Goal: Book appointment/travel/reservation: Book appointment/travel/reservation

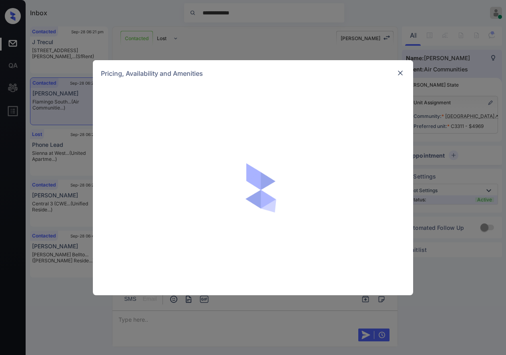
scroll to position [3568, 0]
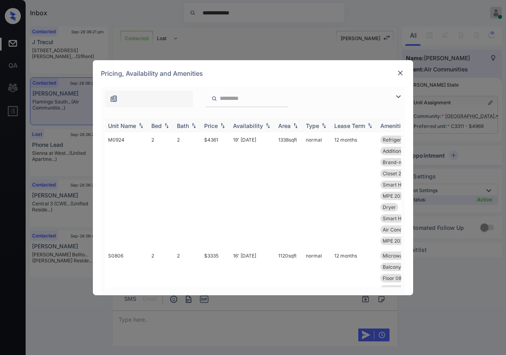
click at [223, 125] on img at bounding box center [223, 126] width 8 height 6
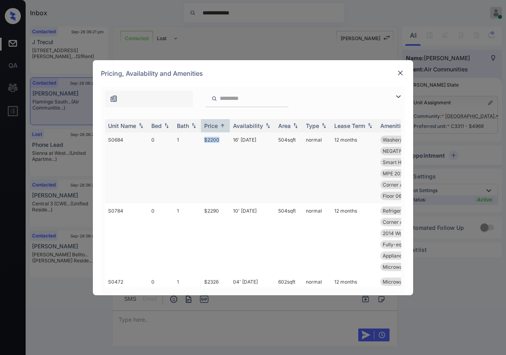
drag, startPoint x: 212, startPoint y: 139, endPoint x: 199, endPoint y: 139, distance: 12.8
click at [199, 139] on tr "S0684 0 1 $2200 16' Sep 25 504 sqft normal 12 months Washer/Dryer Eu... Counter…" at bounding box center [314, 167] width 419 height 71
copy tr "$2200"
click at [199, 138] on td "1" at bounding box center [187, 167] width 27 height 71
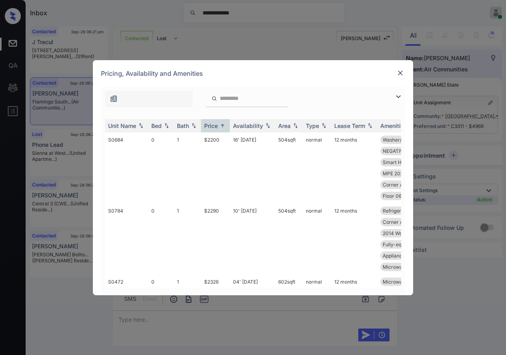
click at [401, 73] on img at bounding box center [401, 73] width 8 height 8
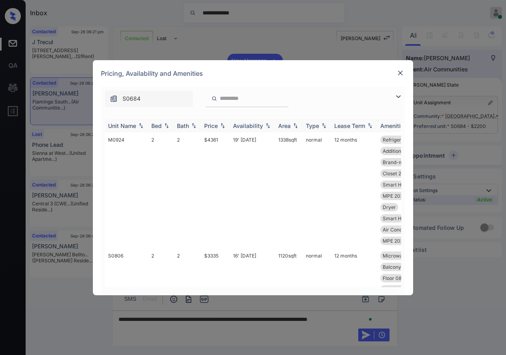
scroll to position [3301, 0]
click at [225, 125] on img at bounding box center [223, 126] width 8 height 6
click at [224, 125] on img at bounding box center [223, 126] width 8 height 6
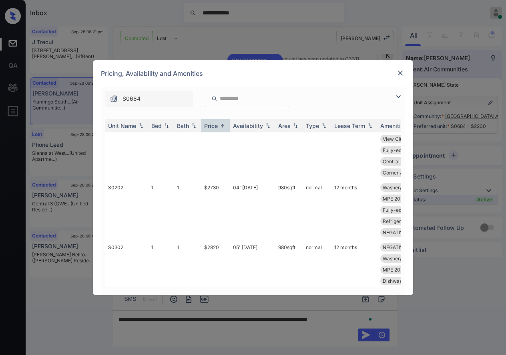
scroll to position [267, 0]
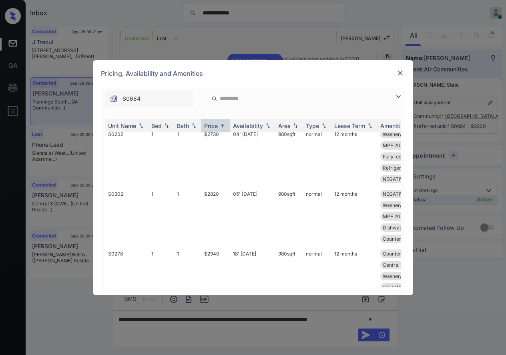
click at [399, 69] on img at bounding box center [401, 73] width 8 height 8
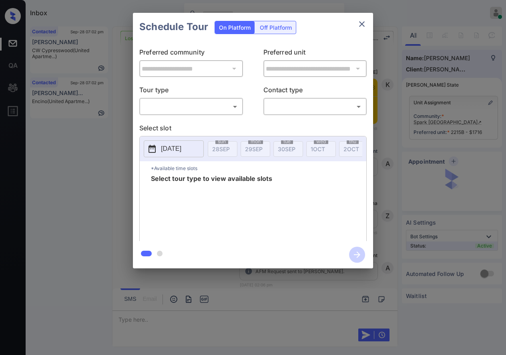
scroll to position [1932, 0]
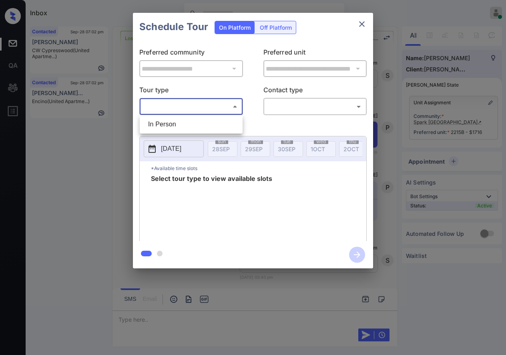
click at [239, 100] on body "Inbox Caroline Dacanay Online Set yourself offline Set yourself on break Profil…" at bounding box center [253, 177] width 506 height 355
click at [229, 115] on ul "In Person" at bounding box center [191, 124] width 103 height 18
click at [227, 130] on li "In Person" at bounding box center [191, 124] width 99 height 14
type input "********"
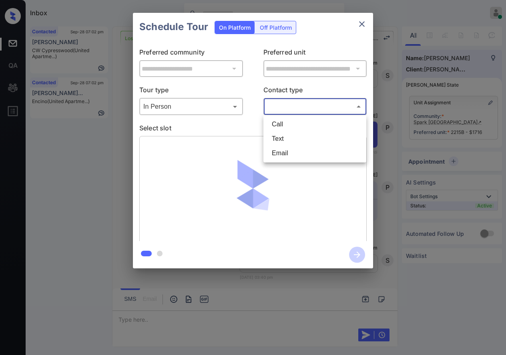
click at [287, 112] on body "Inbox Caroline Dacanay Online Set yourself offline Set yourself on break Profil…" at bounding box center [253, 177] width 506 height 355
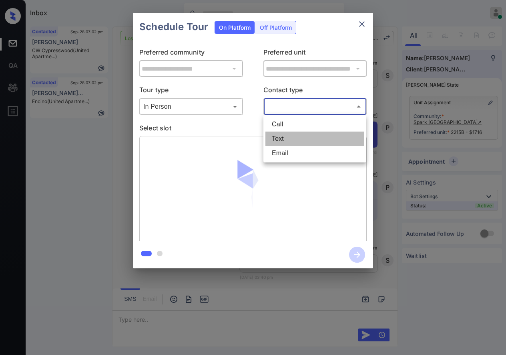
click at [288, 133] on li "Text" at bounding box center [315, 138] width 99 height 14
type input "****"
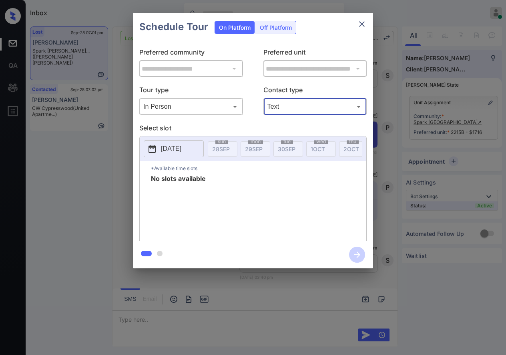
click at [484, 99] on div "**********" at bounding box center [253, 140] width 506 height 281
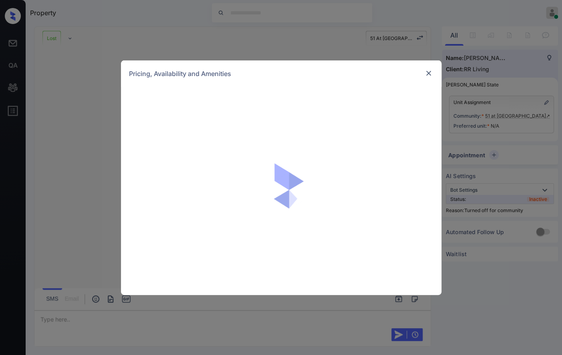
scroll to position [2042, 0]
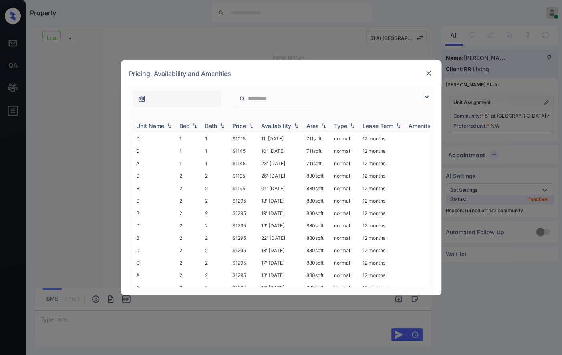
click at [252, 123] on img at bounding box center [251, 126] width 8 height 6
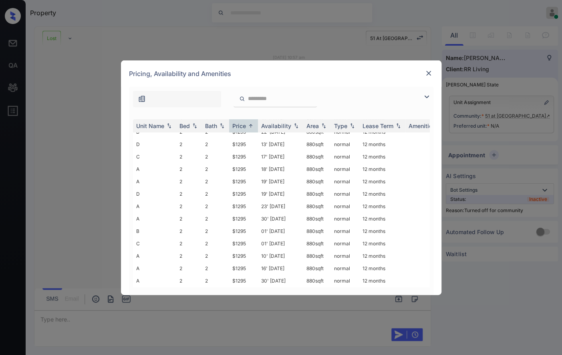
click at [428, 72] on img at bounding box center [429, 73] width 8 height 8
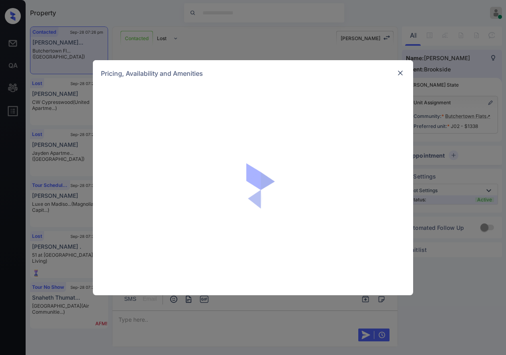
scroll to position [737, 0]
click at [401, 75] on img at bounding box center [401, 73] width 8 height 8
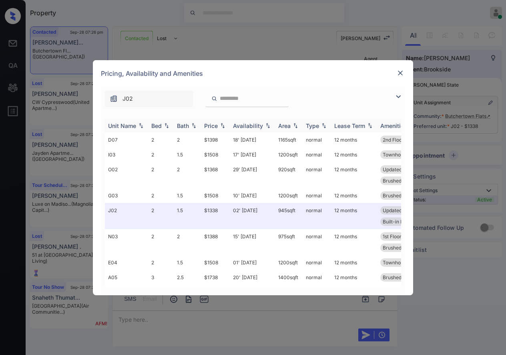
click at [221, 123] on img at bounding box center [223, 126] width 8 height 6
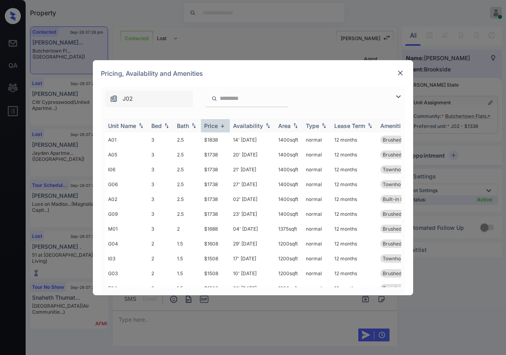
click at [221, 123] on img at bounding box center [223, 126] width 8 height 6
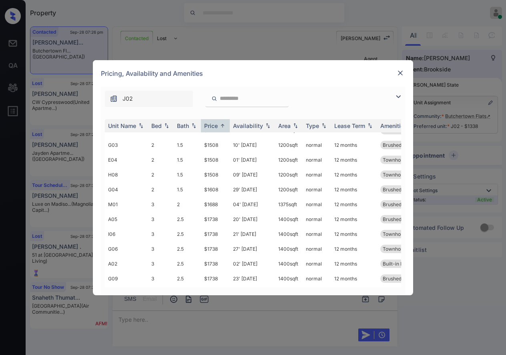
scroll to position [481, 0]
click at [398, 71] on img at bounding box center [401, 73] width 8 height 8
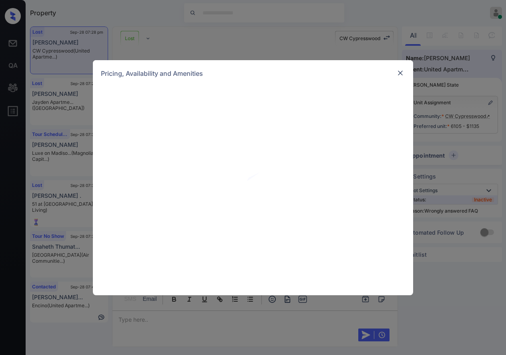
scroll to position [267, 0]
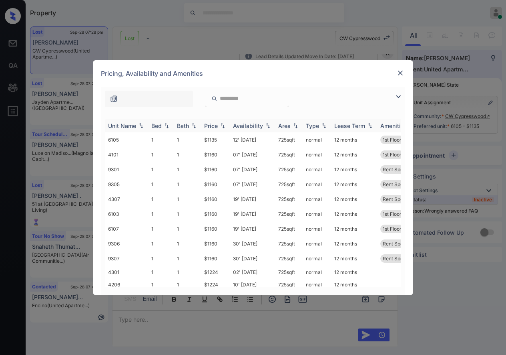
click at [216, 122] on div "Price" at bounding box center [211, 125] width 14 height 7
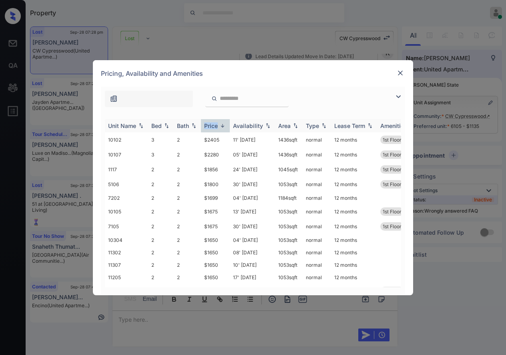
click at [216, 122] on div "Price" at bounding box center [211, 125] width 14 height 7
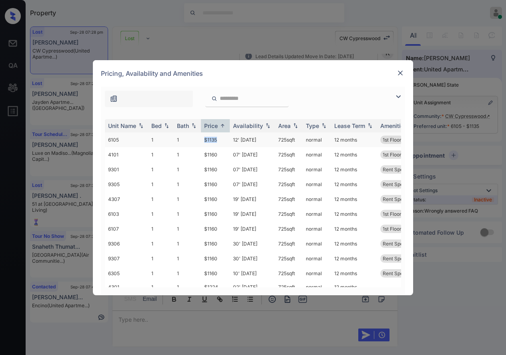
drag, startPoint x: 218, startPoint y: 139, endPoint x: 194, endPoint y: 139, distance: 24.4
click at [194, 139] on tr "6105 1 1 $1135 12' May 25 725 sqft normal 12 months 1st Floor Rent Special 1" at bounding box center [314, 139] width 419 height 15
copy tr "$1135"
click at [222, 136] on td "$1135" at bounding box center [215, 139] width 29 height 15
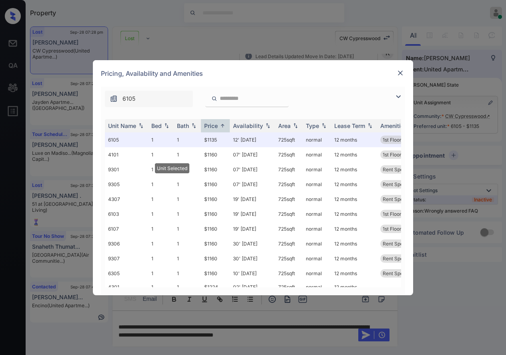
click at [399, 71] on img at bounding box center [401, 73] width 8 height 8
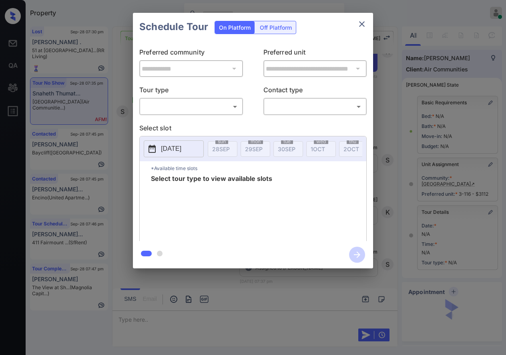
scroll to position [49, 0]
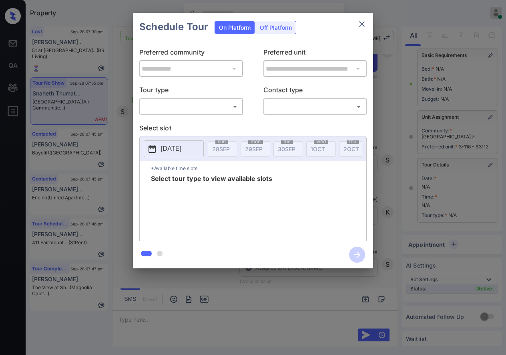
click at [218, 109] on body "Property [PERSON_NAME] Online Set yourself offline Set yourself on break Profil…" at bounding box center [253, 177] width 506 height 355
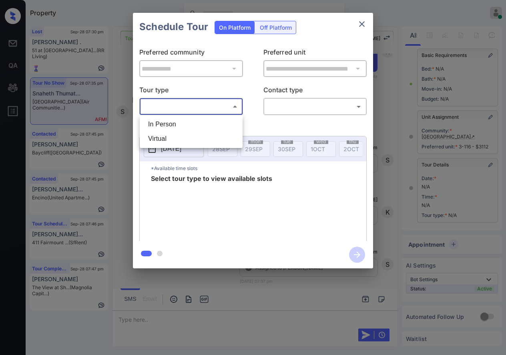
click at [222, 122] on li "In Person" at bounding box center [191, 124] width 99 height 14
type input "********"
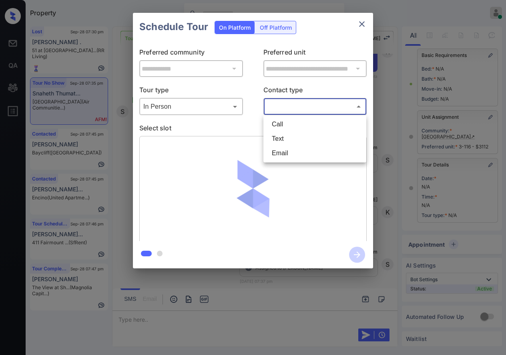
click at [287, 105] on body "Property [PERSON_NAME] Online Set yourself offline Set yourself on break Profil…" at bounding box center [253, 177] width 506 height 355
drag, startPoint x: 300, startPoint y: 141, endPoint x: 35, endPoint y: 177, distance: 267.8
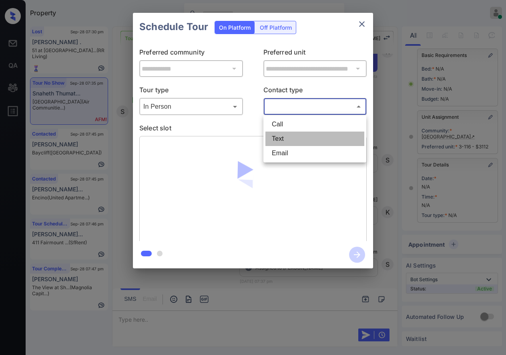
click at [299, 140] on li "Text" at bounding box center [315, 138] width 99 height 14
type input "****"
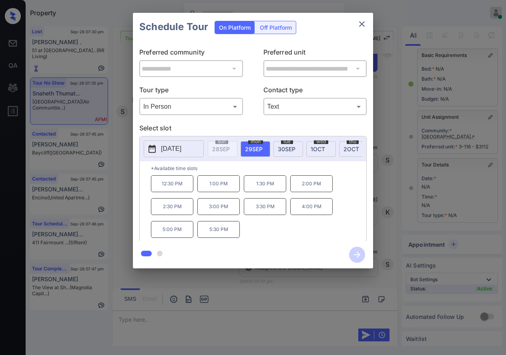
click at [395, 180] on div "**********" at bounding box center [253, 140] width 506 height 281
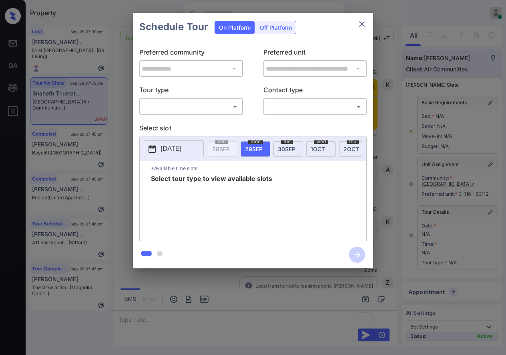
scroll to position [49, 0]
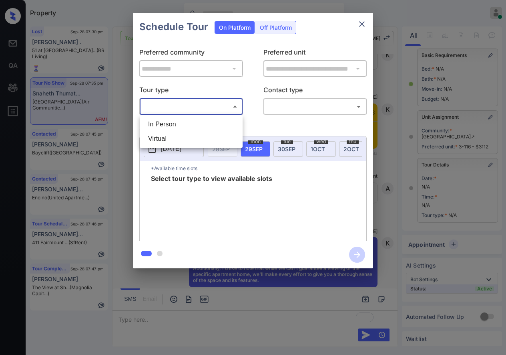
click at [208, 104] on body "Property Caroline Dacanay Online Set yourself offline Set yourself on break Pro…" at bounding box center [253, 177] width 506 height 355
click at [208, 123] on li "In Person" at bounding box center [191, 124] width 99 height 14
type input "********"
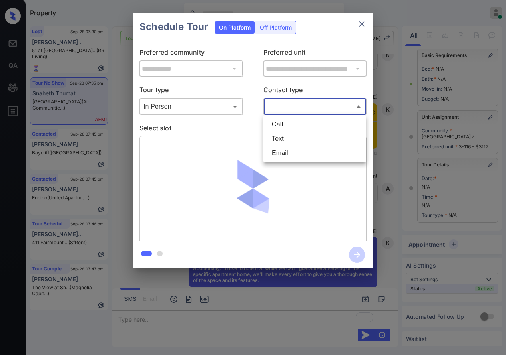
click at [284, 109] on body "Property Caroline Dacanay Online Set yourself offline Set yourself on break Pro…" at bounding box center [253, 177] width 506 height 355
click at [283, 136] on li "Text" at bounding box center [315, 138] width 99 height 14
type input "****"
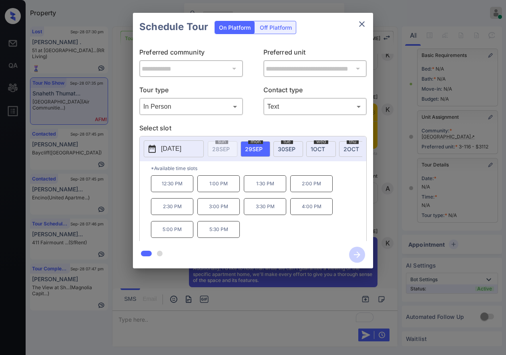
click at [225, 212] on p "3:00 PM" at bounding box center [219, 206] width 42 height 17
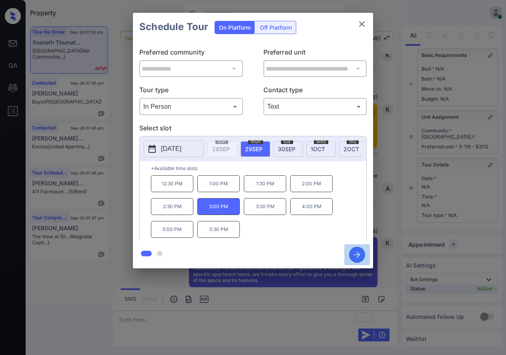
click at [355, 252] on icon "button" at bounding box center [357, 254] width 16 height 16
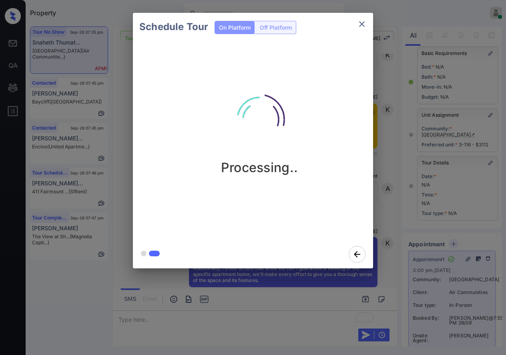
click at [425, 189] on div "Schedule Tour On Platform Off Platform Processing.." at bounding box center [253, 140] width 506 height 281
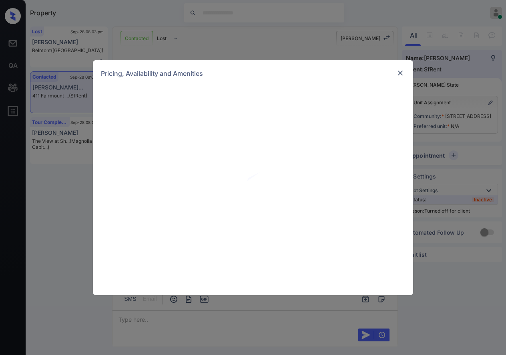
scroll to position [1268, 0]
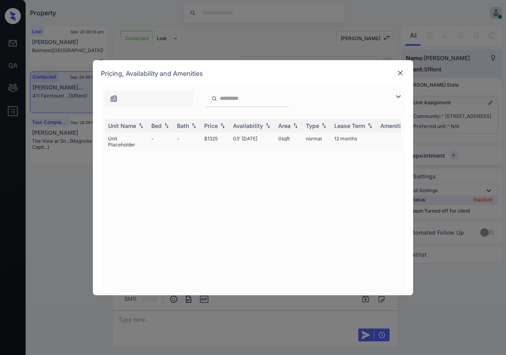
click at [220, 139] on td "$1325" at bounding box center [215, 141] width 29 height 18
drag, startPoint x: 220, startPoint y: 139, endPoint x: 296, endPoint y: 111, distance: 80.9
click at [221, 139] on td "$1325" at bounding box center [215, 141] width 29 height 18
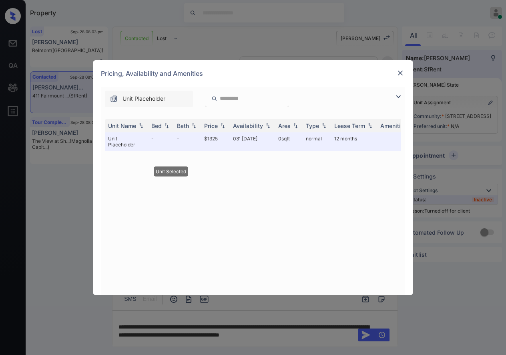
click at [403, 71] on img at bounding box center [401, 73] width 8 height 8
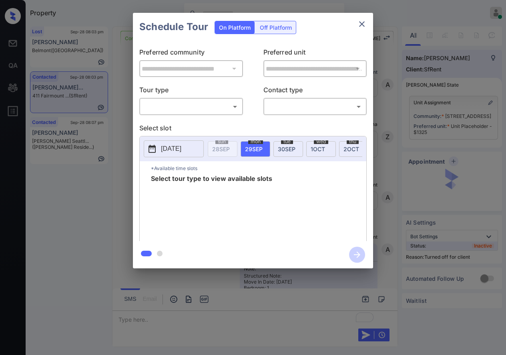
scroll to position [1586, 0]
click at [266, 27] on div "Off Platform" at bounding box center [276, 27] width 40 height 12
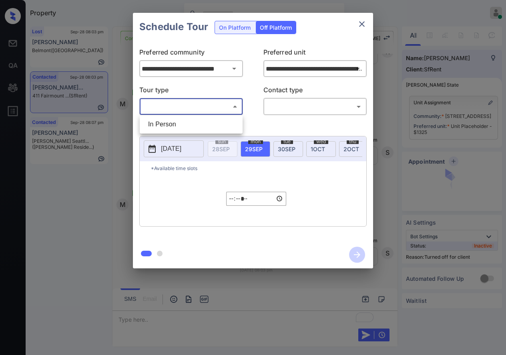
click at [220, 105] on body "Property Caroline Dacanay Online Set yourself offline Set yourself on break Pro…" at bounding box center [253, 177] width 506 height 355
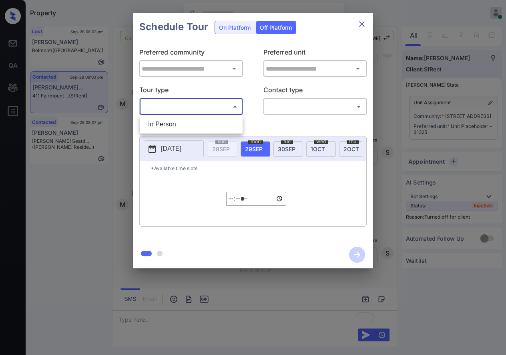
click at [216, 118] on li "In Person" at bounding box center [191, 124] width 99 height 14
type input "********"
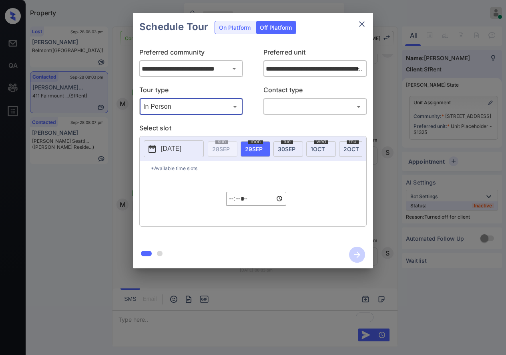
click at [330, 107] on body "Property Caroline Dacanay Online Set yourself offline Set yourself on break Pro…" at bounding box center [253, 177] width 506 height 355
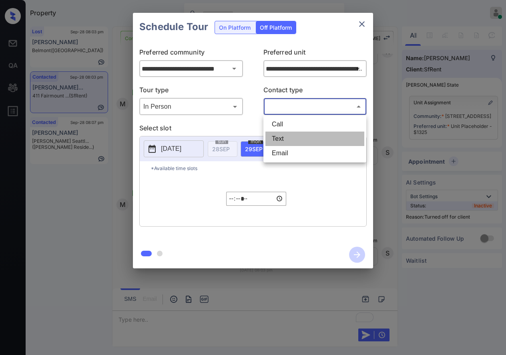
click at [313, 142] on li "Text" at bounding box center [315, 138] width 99 height 14
type input "****"
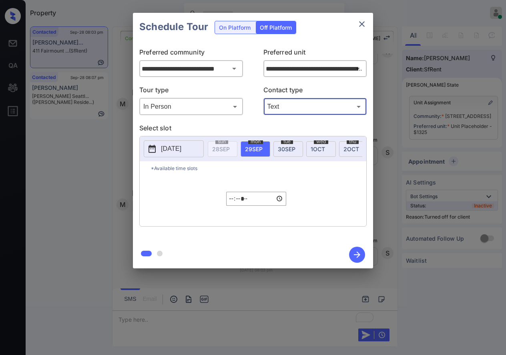
drag, startPoint x: 167, startPoint y: 149, endPoint x: 172, endPoint y: 148, distance: 5.7
click at [167, 149] on p "2025-09-28" at bounding box center [171, 149] width 20 height 10
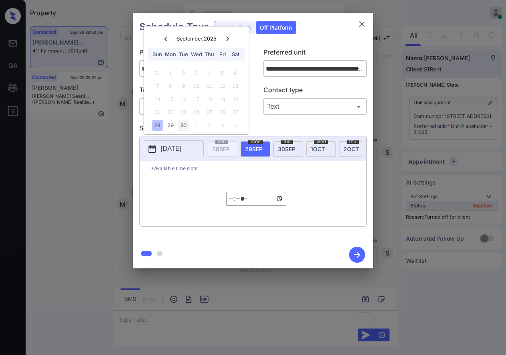
click at [183, 127] on div "30" at bounding box center [183, 125] width 11 height 11
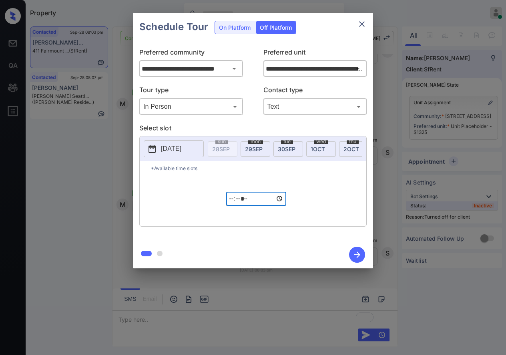
click at [232, 206] on input "*****" at bounding box center [256, 199] width 60 height 14
type input "*****"
click at [354, 252] on icon "button" at bounding box center [357, 254] width 16 height 16
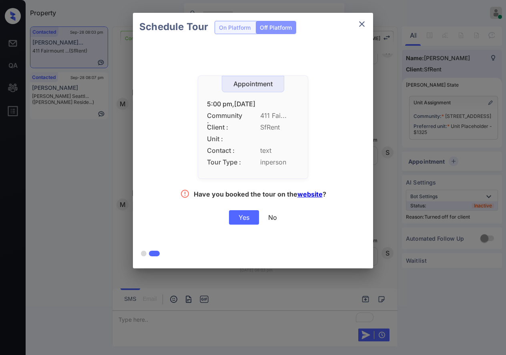
click at [247, 212] on div "Yes" at bounding box center [244, 217] width 30 height 14
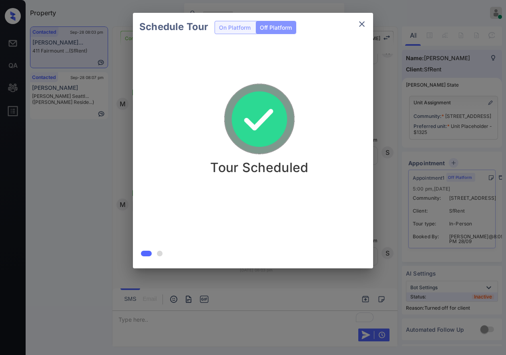
click at [123, 173] on div "Schedule Tour On Platform Off Platform Tour Scheduled" at bounding box center [253, 140] width 506 height 281
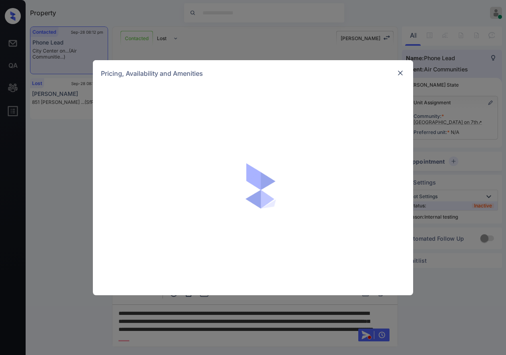
scroll to position [1413, 0]
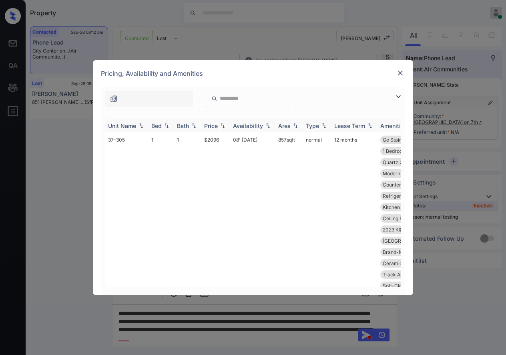
click at [223, 125] on img at bounding box center [223, 126] width 8 height 6
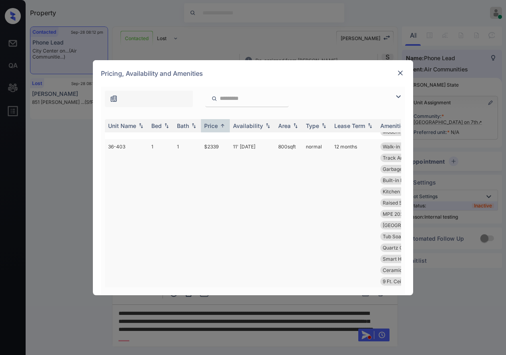
scroll to position [1816, 0]
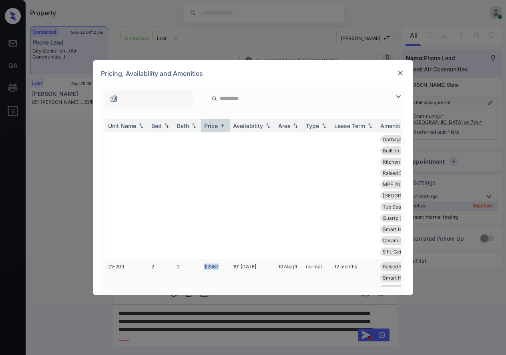
drag, startPoint x: 220, startPoint y: 235, endPoint x: 194, endPoint y: 233, distance: 25.7
click at [194, 259] on tr "21-209 2 2 $2567 19' [DATE] sqft normal 12 months Raised Shower S... Molding Cr…" at bounding box center [314, 339] width 419 height 161
copy tr "$2567"
drag, startPoint x: 298, startPoint y: 232, endPoint x: 277, endPoint y: 233, distance: 21.2
click at [277, 259] on td "1074 sqft" at bounding box center [289, 339] width 28 height 161
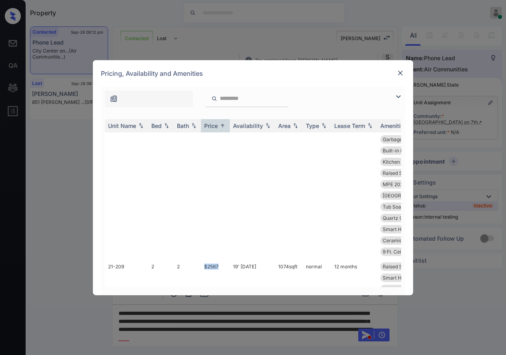
copy td "1074 sqft"
click at [407, 70] on div "Pricing, Availability and Amenities" at bounding box center [253, 73] width 321 height 26
click at [401, 68] on div at bounding box center [401, 73] width 10 height 10
